Goal: Task Accomplishment & Management: Use online tool/utility

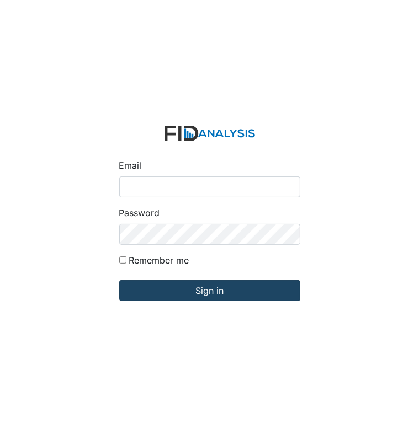
type input "[EMAIL_ADDRESS][DOMAIN_NAME]"
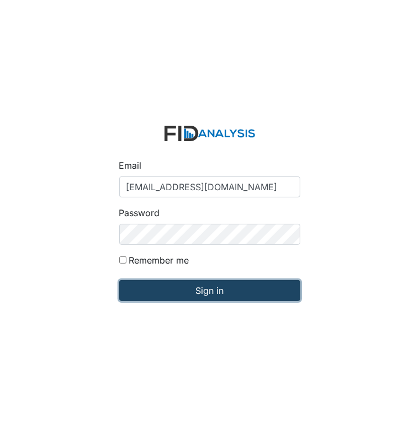
click at [245, 295] on input "Sign in" at bounding box center [209, 290] width 181 height 21
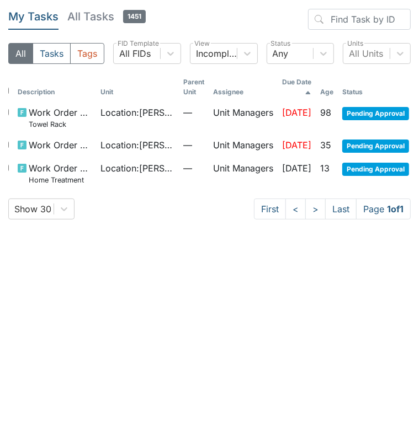
scroll to position [0, 9]
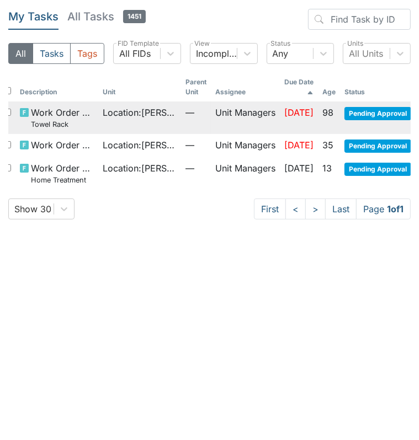
click at [45, 124] on small "Towel Rack" at bounding box center [62, 124] width 63 height 10
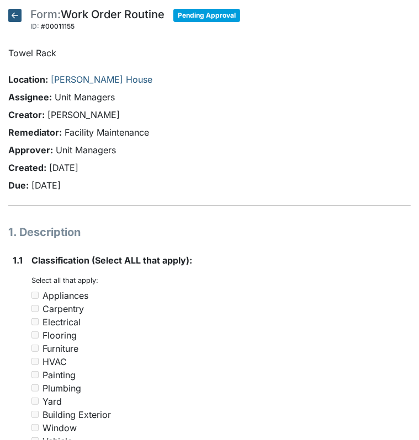
click at [10, 19] on icon at bounding box center [14, 15] width 13 height 13
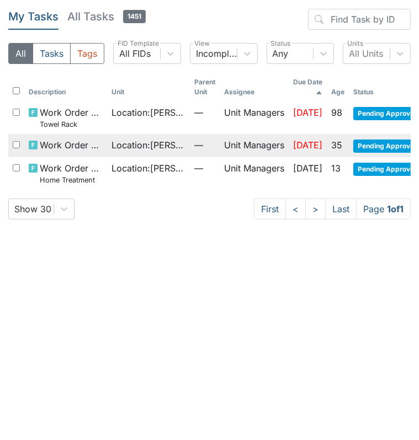
click at [73, 142] on span "Work Order Routine" at bounding box center [71, 144] width 63 height 13
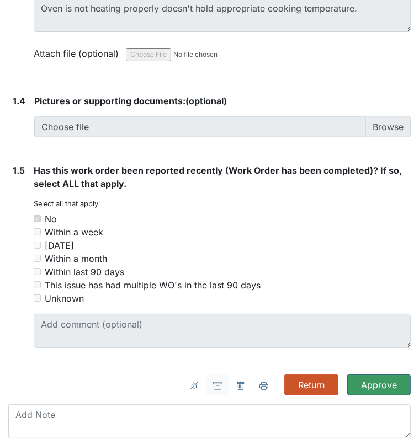
scroll to position [904, 0]
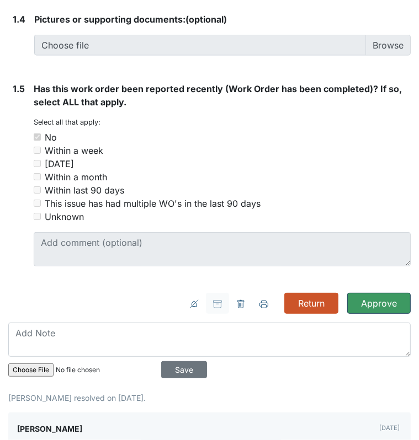
click at [383, 303] on input "Approve" at bounding box center [378, 303] width 63 height 21
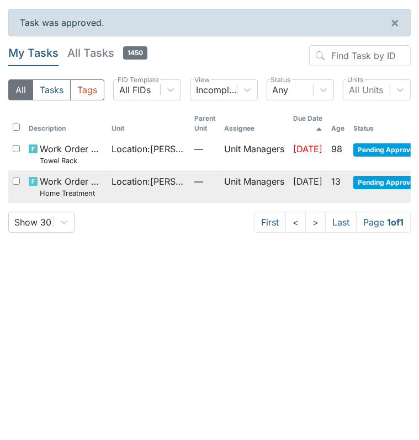
click at [62, 197] on small "Home Treatment" at bounding box center [71, 193] width 63 height 10
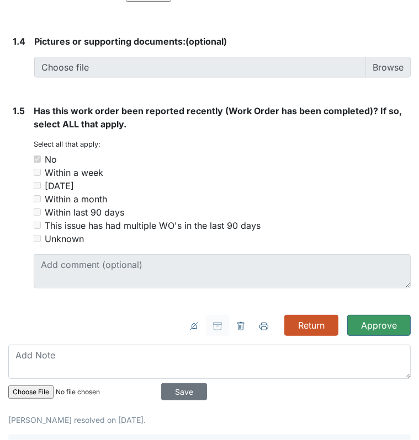
scroll to position [904, 0]
click at [371, 331] on input "Approve" at bounding box center [378, 325] width 63 height 21
